Goal: Information Seeking & Learning: Learn about a topic

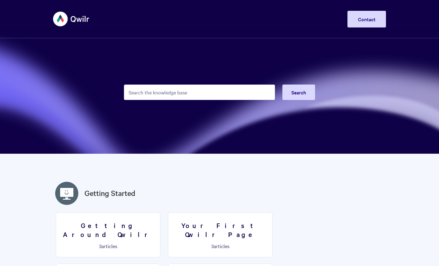
click at [180, 90] on input "Search the knowledge base" at bounding box center [199, 92] width 151 height 15
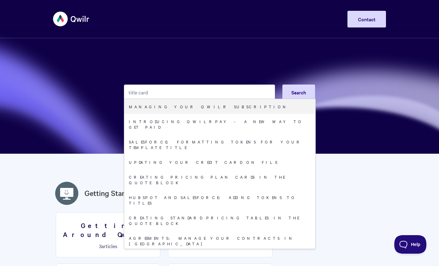
drag, startPoint x: 155, startPoint y: 93, endPoint x: 88, endPoint y: 93, distance: 67.0
click at [109, 93] on section "title card Search Managing your Qwilr subscription Introducing QwilrPay - A New…" at bounding box center [219, 77] width 439 height 154
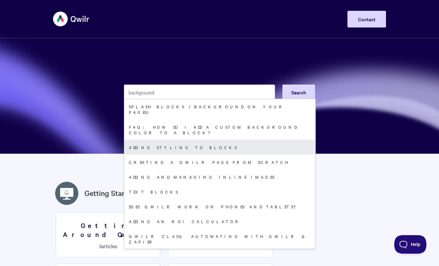
type input "background"
click at [174, 140] on link "Adding styling to blocks" at bounding box center [219, 147] width 191 height 15
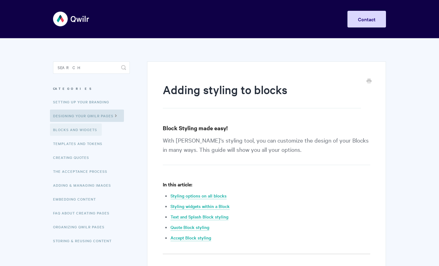
click at [86, 130] on link "Blocks and Widgets" at bounding box center [76, 129] width 52 height 12
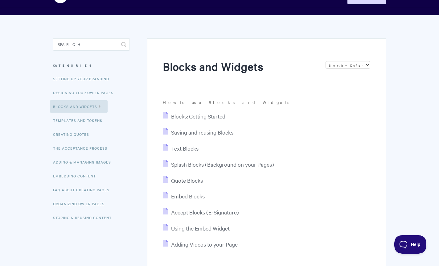
scroll to position [24, 0]
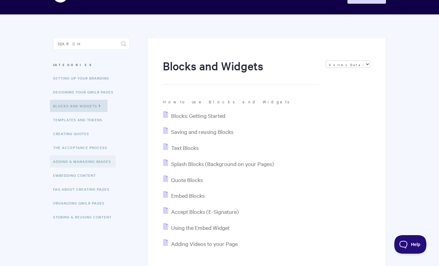
click at [67, 163] on link "Adding & Managing Images" at bounding box center [83, 161] width 66 height 12
